Goal: Information Seeking & Learning: Learn about a topic

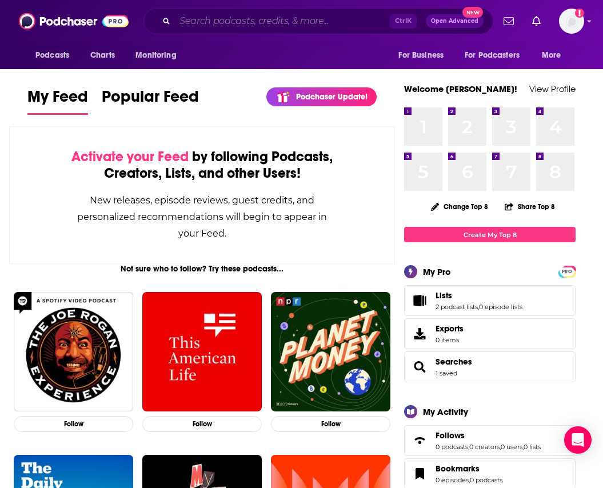
click at [235, 26] on input "Search podcasts, credits, & more..." at bounding box center [282, 21] width 215 height 18
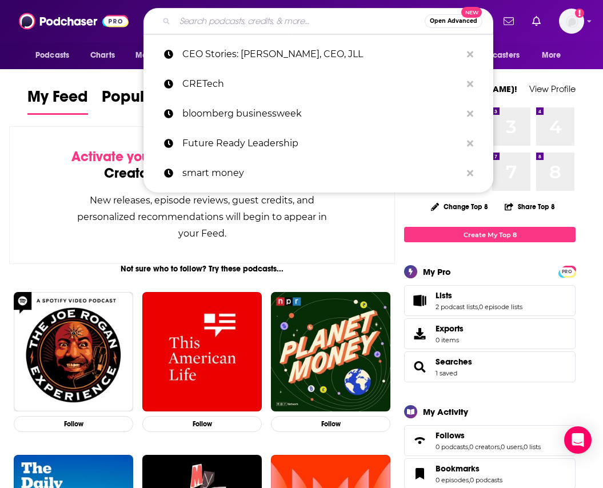
paste input "Impact Podcast with [PERSON_NAME]"
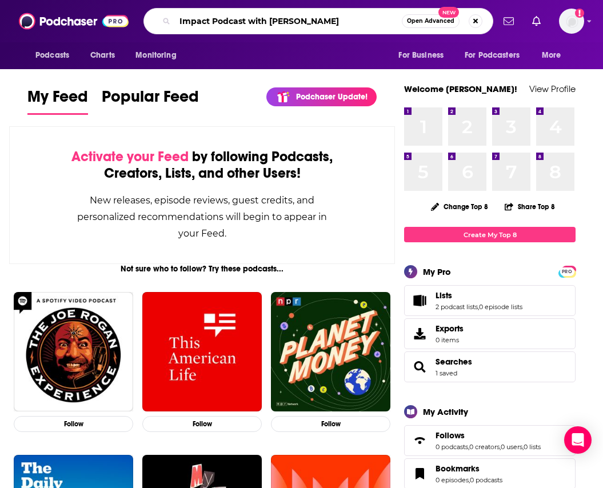
type input "Impact Podcast with [PERSON_NAME]"
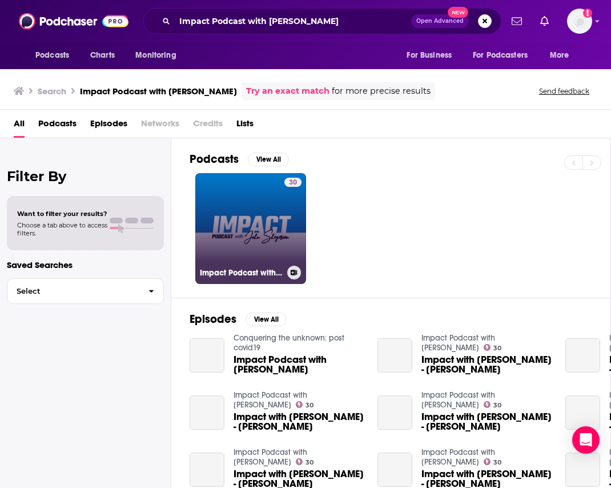
click at [239, 220] on link "30 Impact Podcast with [PERSON_NAME]" at bounding box center [250, 228] width 111 height 111
